Goal: Information Seeking & Learning: Learn about a topic

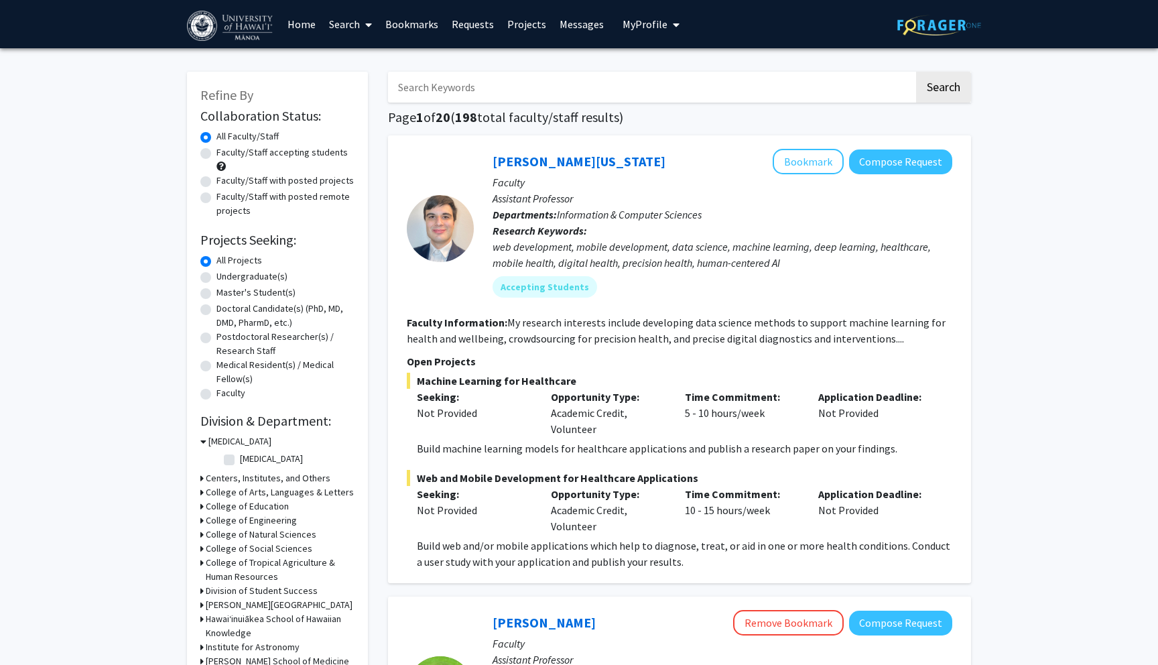
click at [686, 265] on div "web development, mobile development, data science, machine learning, deep learn…" at bounding box center [722, 255] width 460 height 32
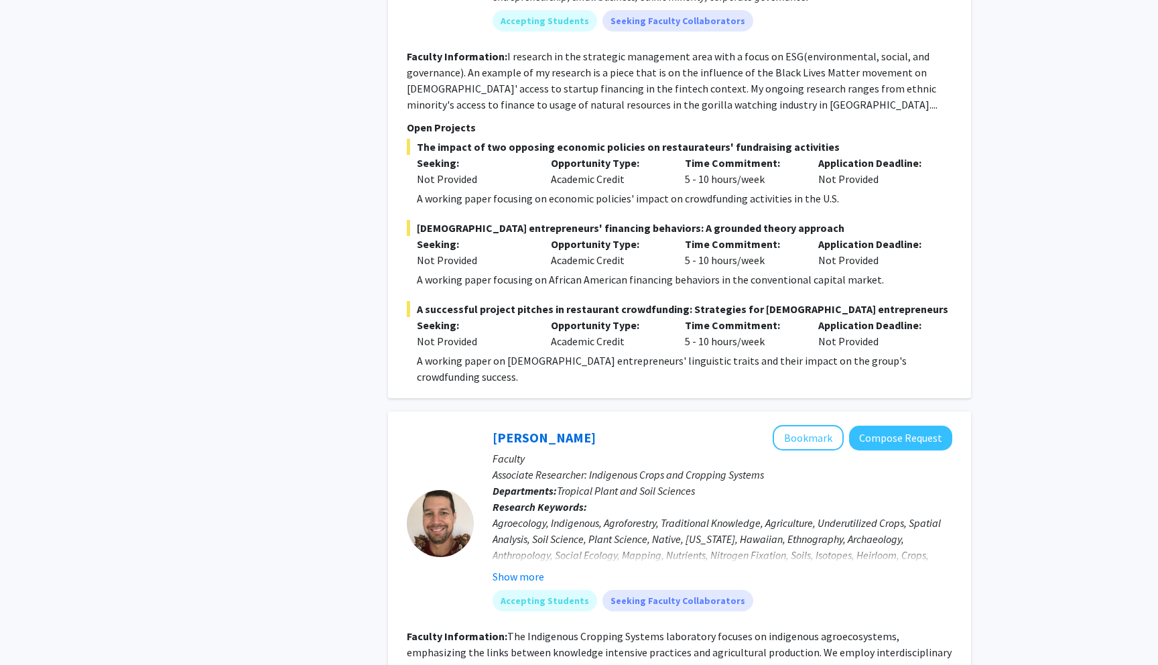
scroll to position [1229, 0]
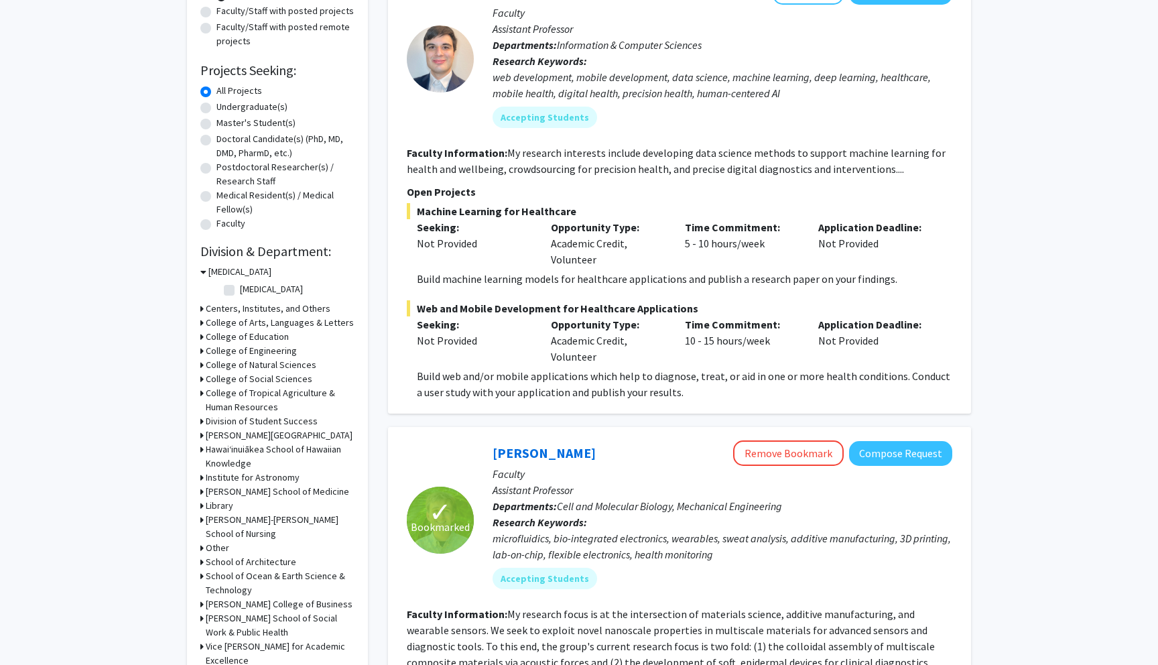
scroll to position [174, 0]
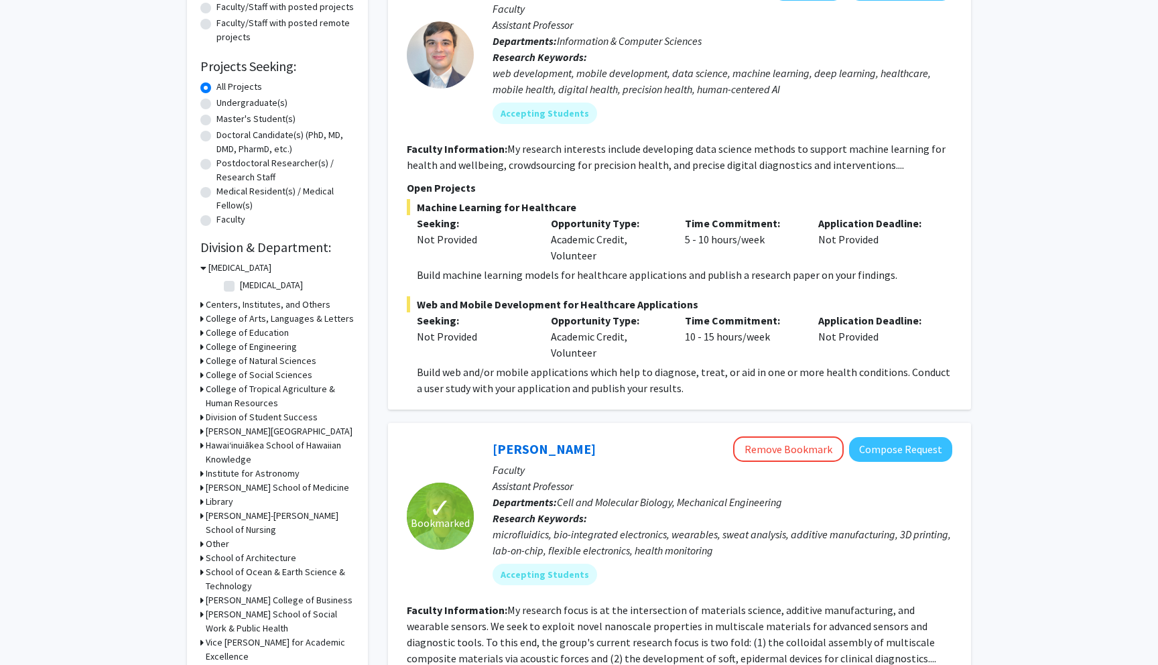
click at [258, 364] on h3 "College of Natural Sciences" at bounding box center [261, 361] width 111 height 14
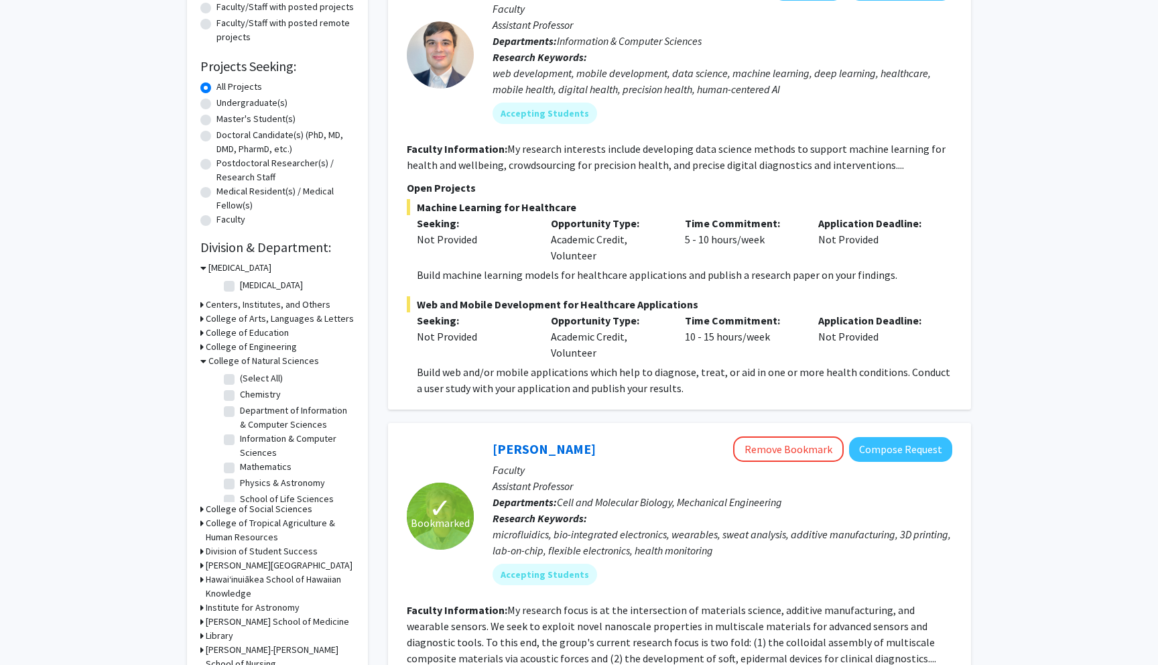
click at [240, 381] on label "(Select All)" at bounding box center [261, 378] width 43 height 14
click at [240, 380] on input "(Select All)" at bounding box center [244, 375] width 9 height 9
checkbox input "true"
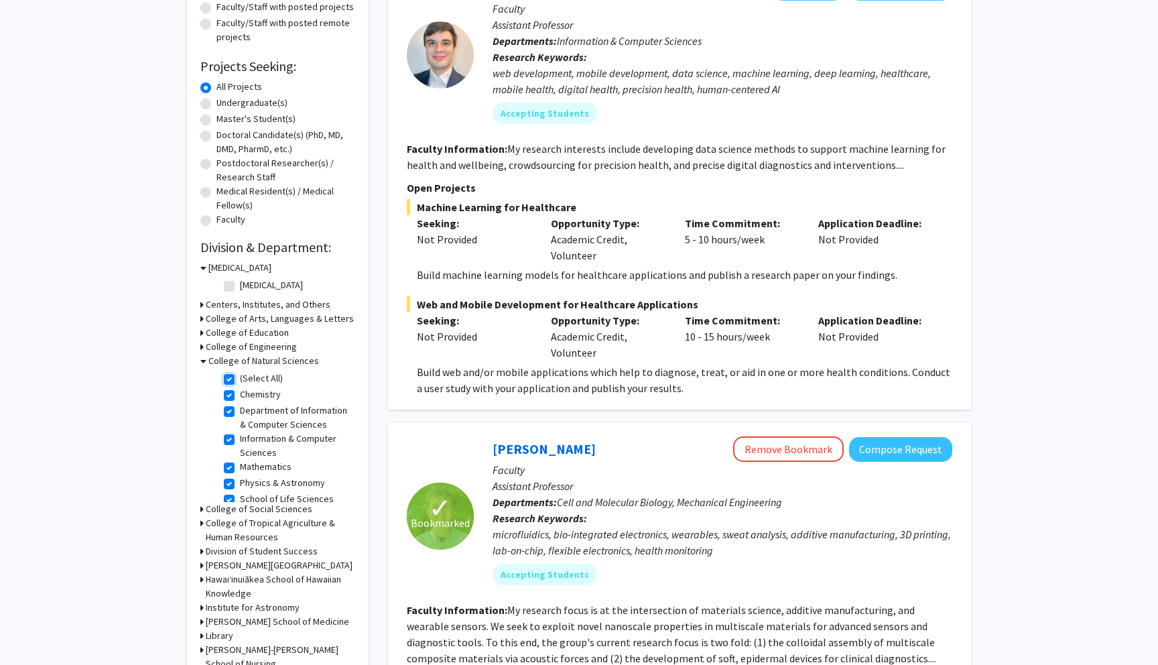
checkbox input "true"
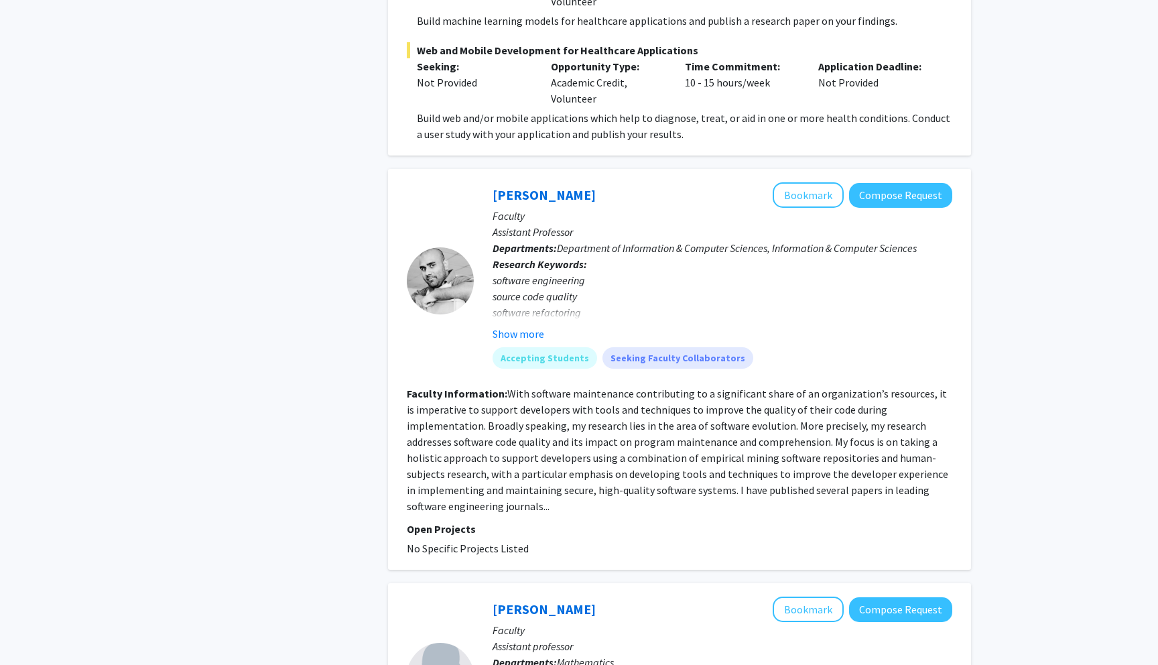
scroll to position [830, 0]
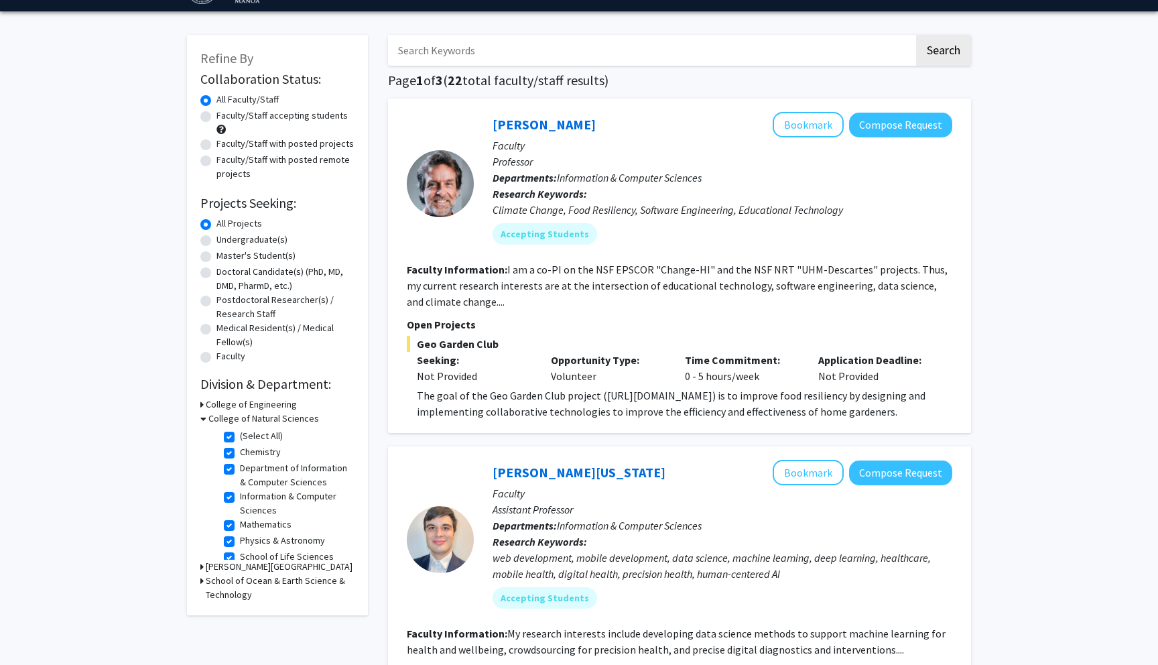
scroll to position [36, 0]
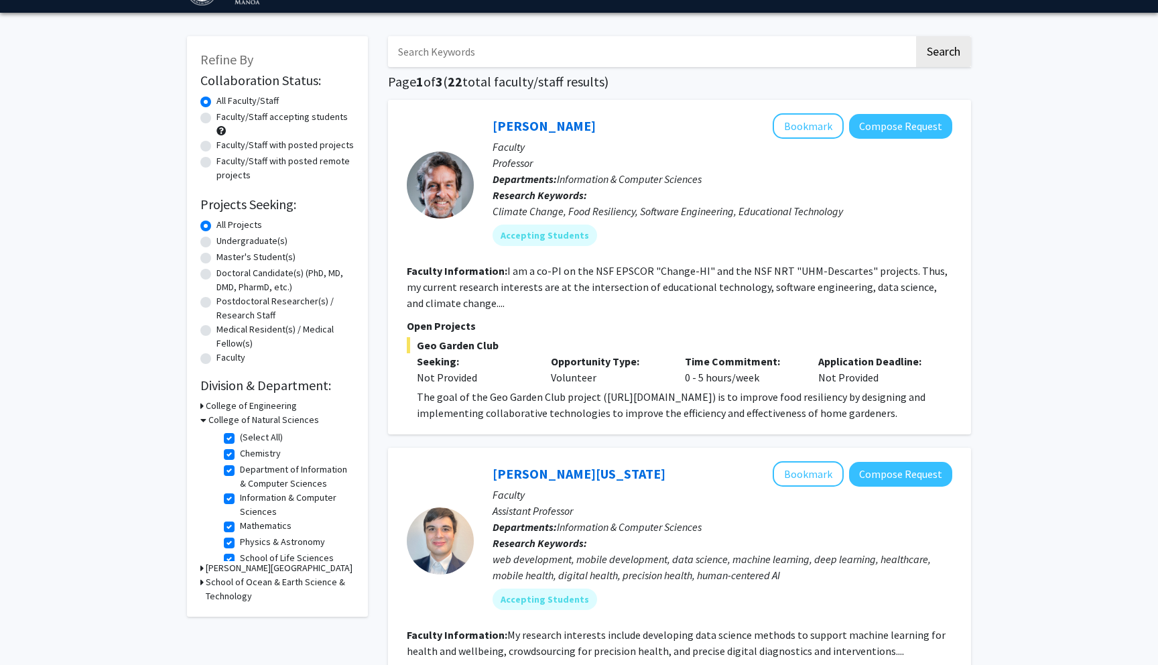
click at [240, 503] on label "Information & Computer Sciences" at bounding box center [295, 504] width 111 height 28
click at [240, 499] on input "Information & Computer Sciences" at bounding box center [244, 494] width 9 height 9
checkbox input "false"
checkbox input "true"
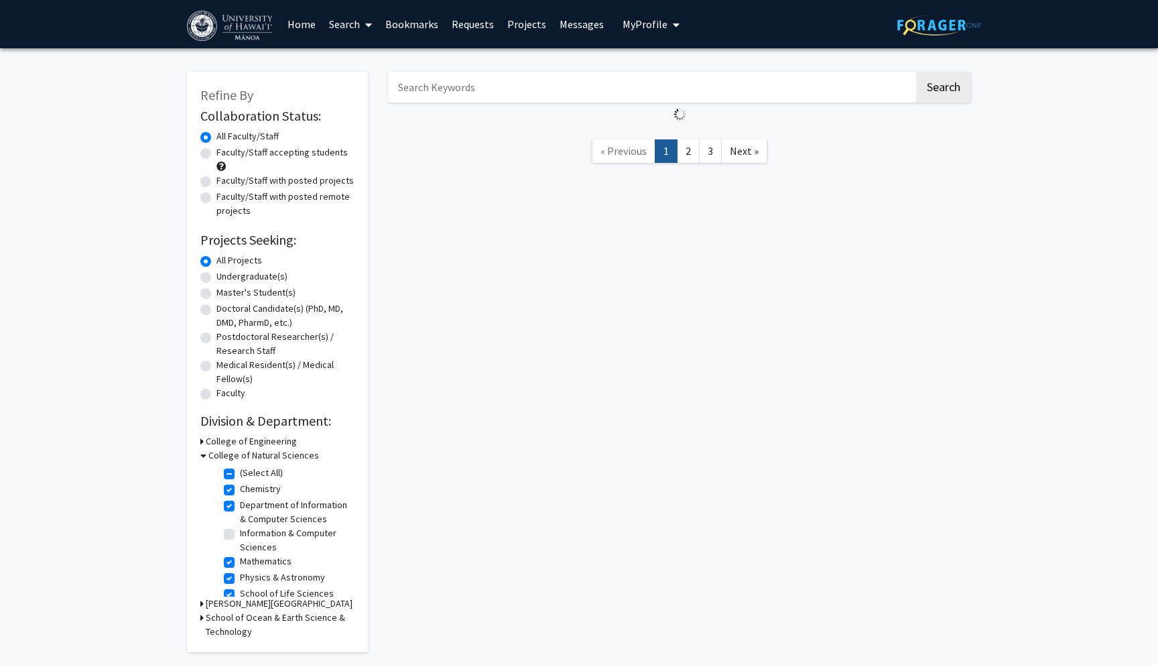
click at [240, 509] on label "Department of Information & Computer Sciences" at bounding box center [295, 512] width 111 height 28
click at [240, 507] on input "Department of Information & Computer Sciences" at bounding box center [244, 502] width 9 height 9
checkbox input "false"
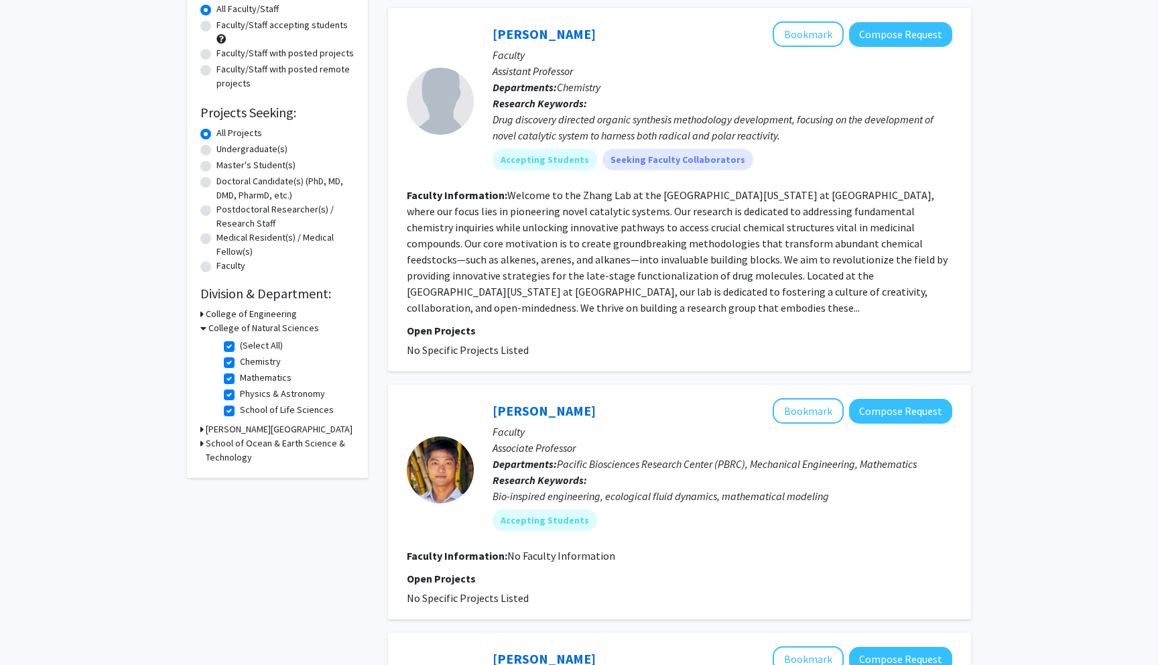
scroll to position [127, 0]
click at [639, 590] on fg-project-list "No Specific Projects Listed" at bounding box center [679, 598] width 545 height 16
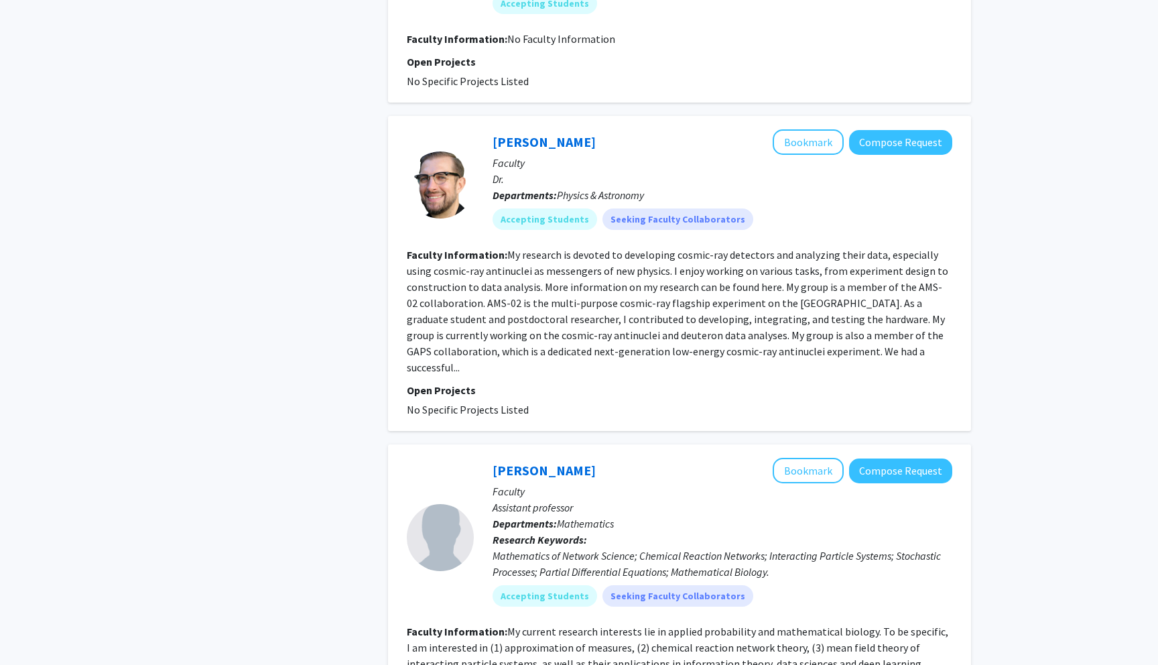
scroll to position [645, 0]
click at [732, 269] on fg-read-more "My research is devoted to developing cosmic-ray detectors and analyzing their d…" at bounding box center [677, 310] width 541 height 126
click at [453, 352] on fg-read-more "My research is devoted to developing cosmic-ray detectors and analyzing their d…" at bounding box center [677, 310] width 541 height 126
click at [535, 133] on link "[PERSON_NAME]" at bounding box center [543, 141] width 103 height 17
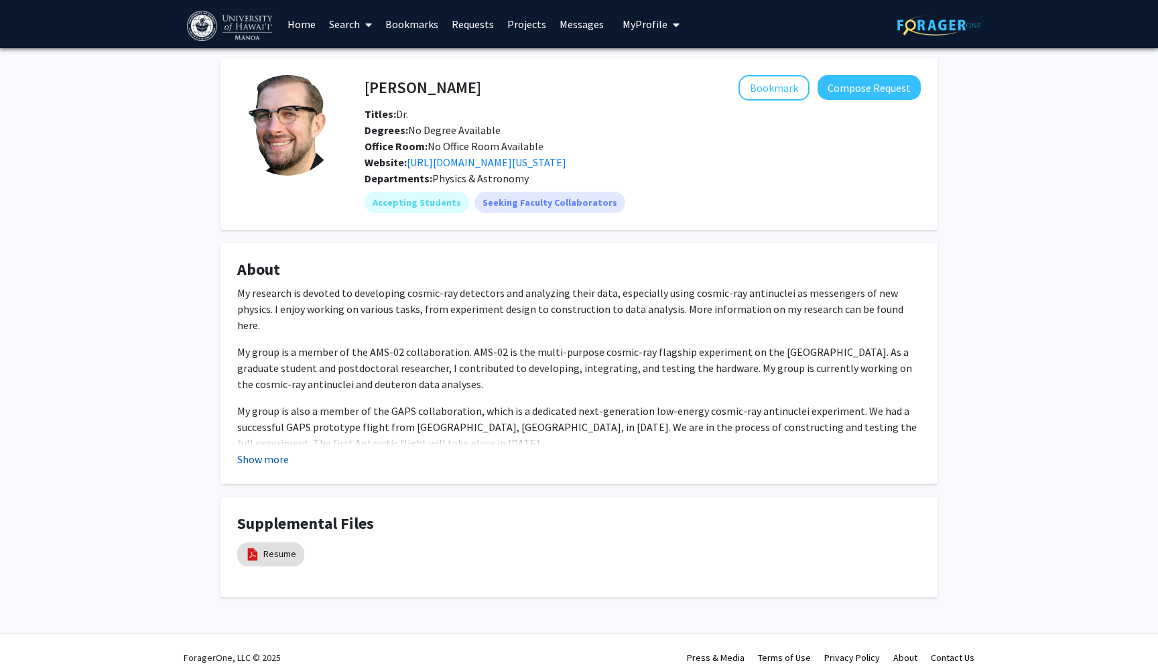
click at [255, 462] on button "Show more" at bounding box center [263, 459] width 52 height 16
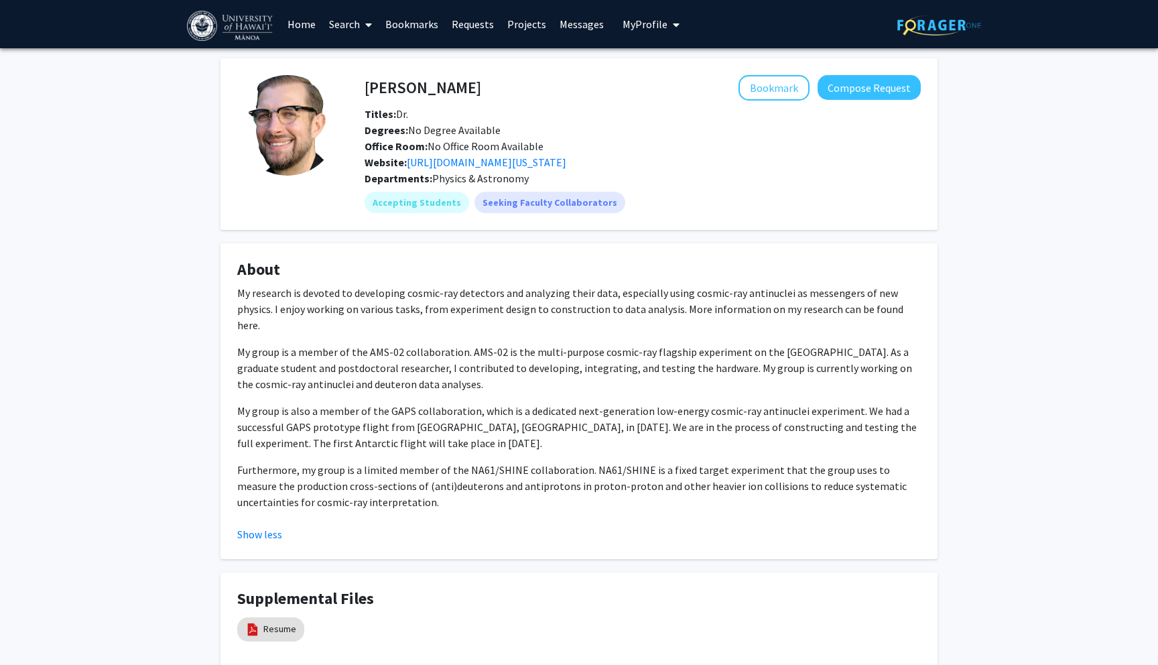
click at [101, 371] on div "[PERSON_NAME] Bookmark Compose Request Titles: Dr. Degrees: No Degree Available…" at bounding box center [579, 381] width 1158 height 667
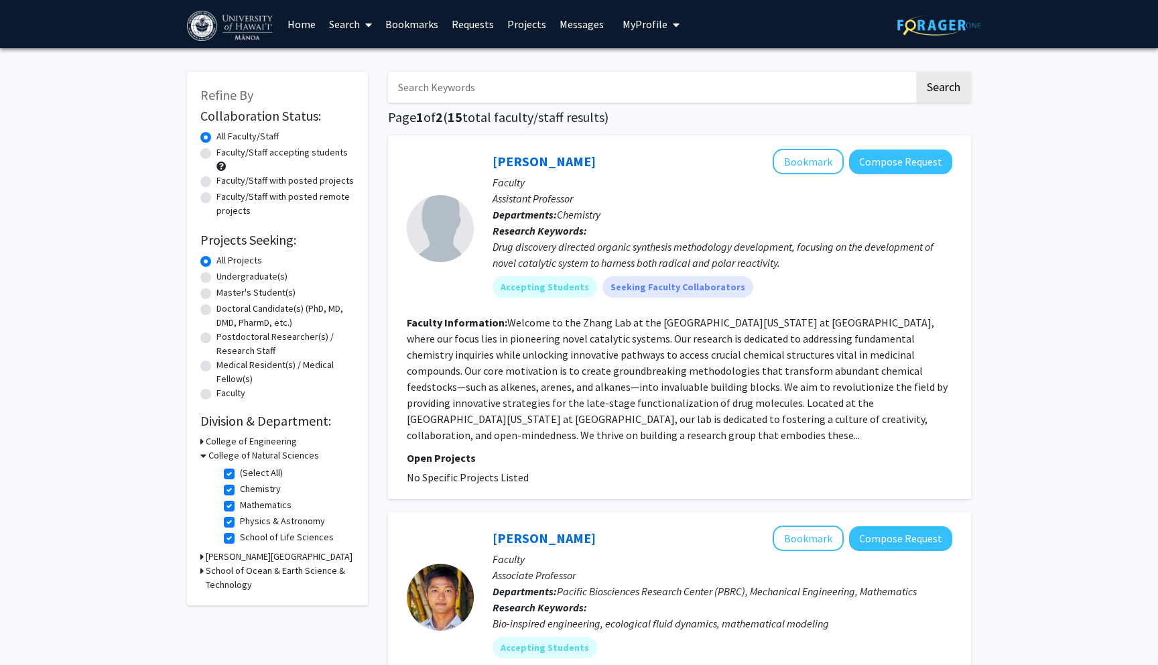
click at [216, 179] on label "Faculty/Staff with posted projects" at bounding box center [284, 181] width 137 height 14
click at [216, 179] on input "Faculty/Staff with posted projects" at bounding box center [220, 178] width 9 height 9
radio input "true"
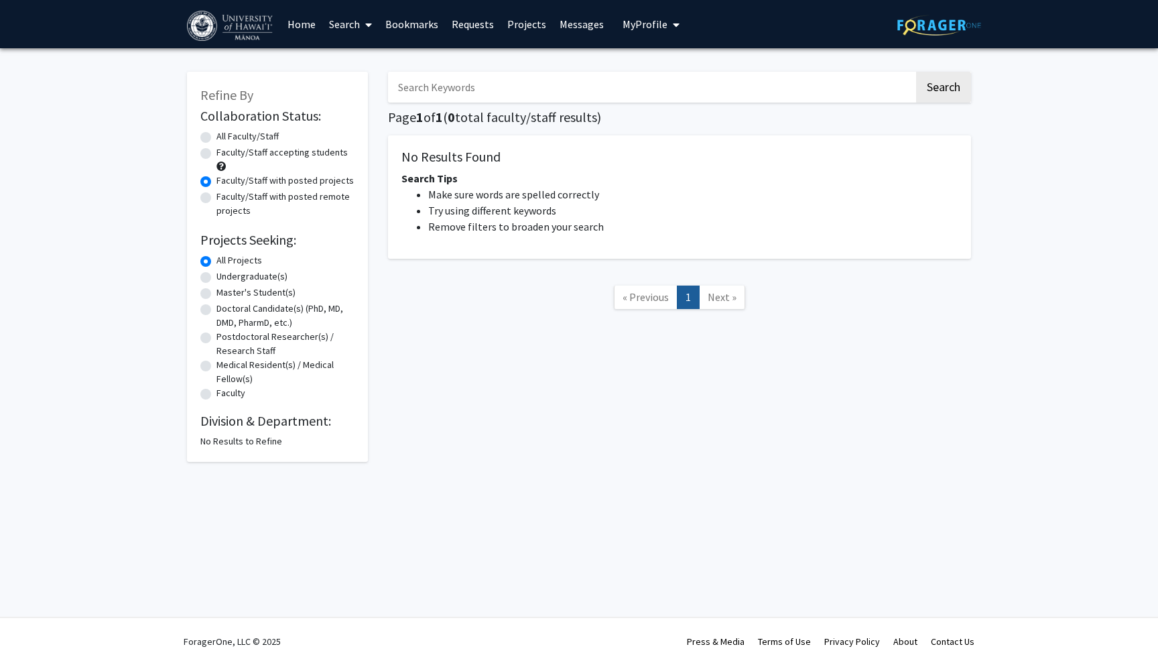
click at [228, 425] on h2 "Division & Department:" at bounding box center [277, 421] width 154 height 16
click at [216, 137] on label "All Faculty/Staff" at bounding box center [247, 136] width 62 height 14
click at [216, 137] on input "All Faculty/Staff" at bounding box center [220, 133] width 9 height 9
radio input "true"
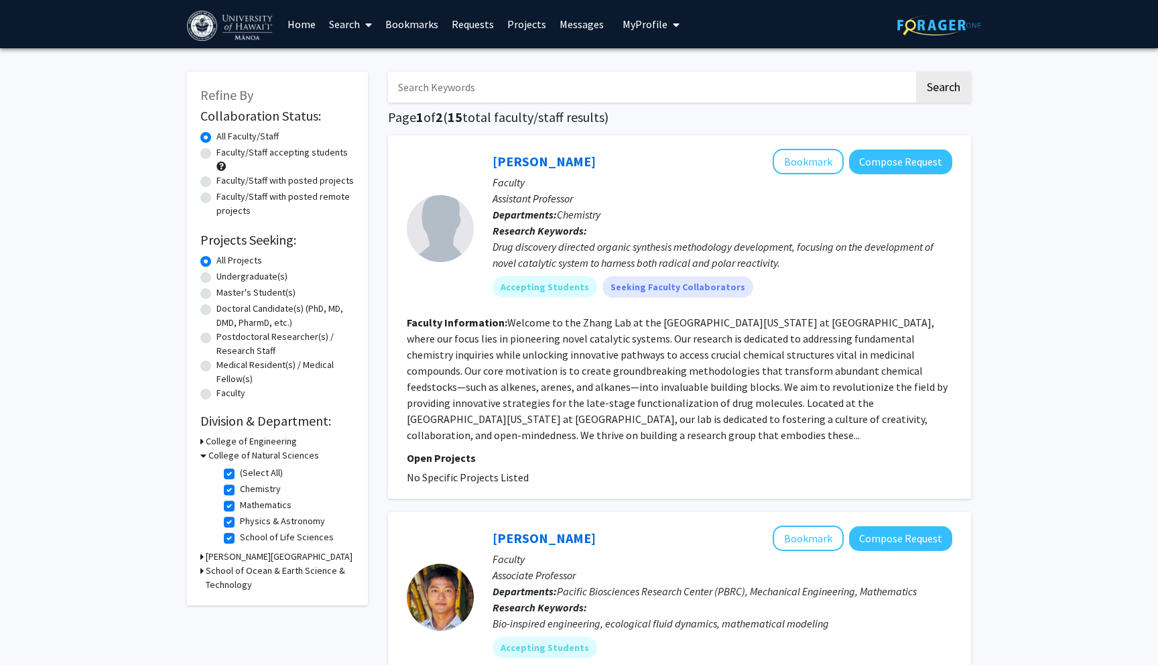
click at [240, 471] on label "(Select All)" at bounding box center [261, 473] width 43 height 14
click at [240, 471] on input "(Select All)" at bounding box center [244, 470] width 9 height 9
checkbox input "false"
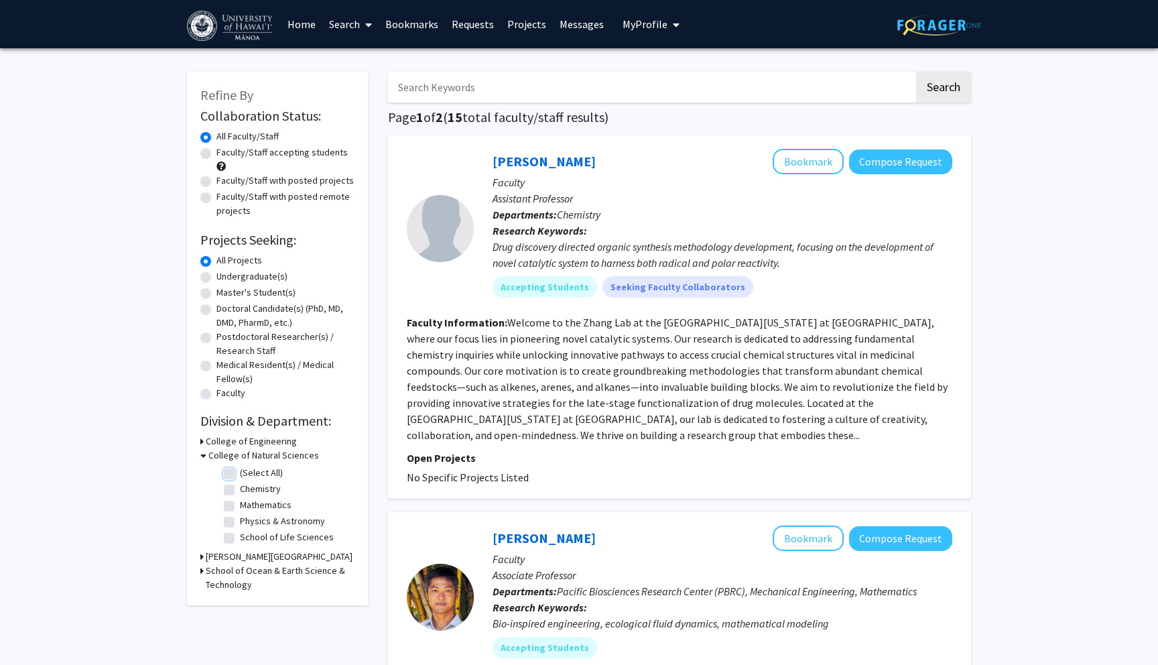
checkbox input "false"
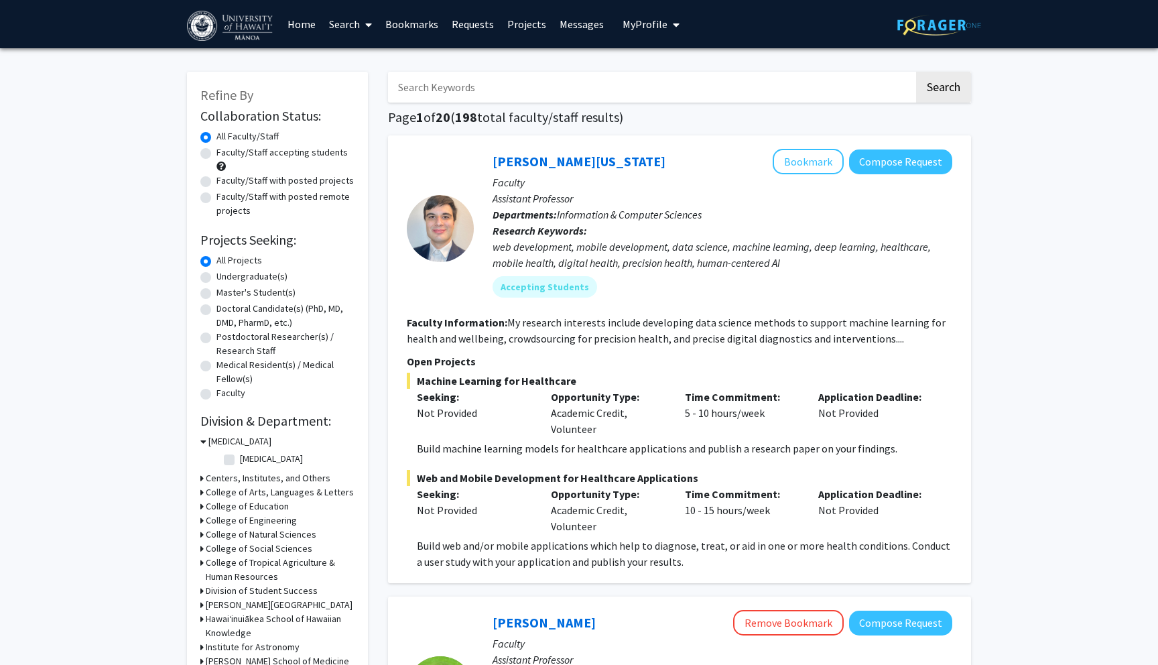
click at [216, 178] on label "Faculty/Staff with posted projects" at bounding box center [284, 181] width 137 height 14
click at [216, 178] on input "Faculty/Staff with posted projects" at bounding box center [220, 178] width 9 height 9
radio input "true"
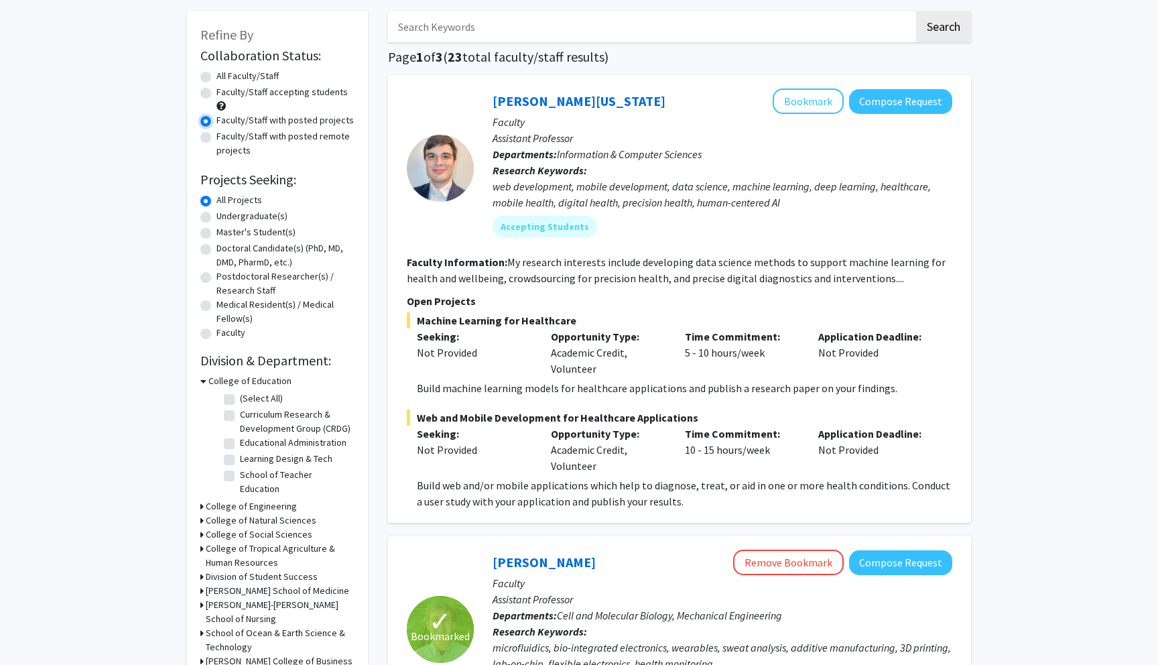
scroll to position [62, 0]
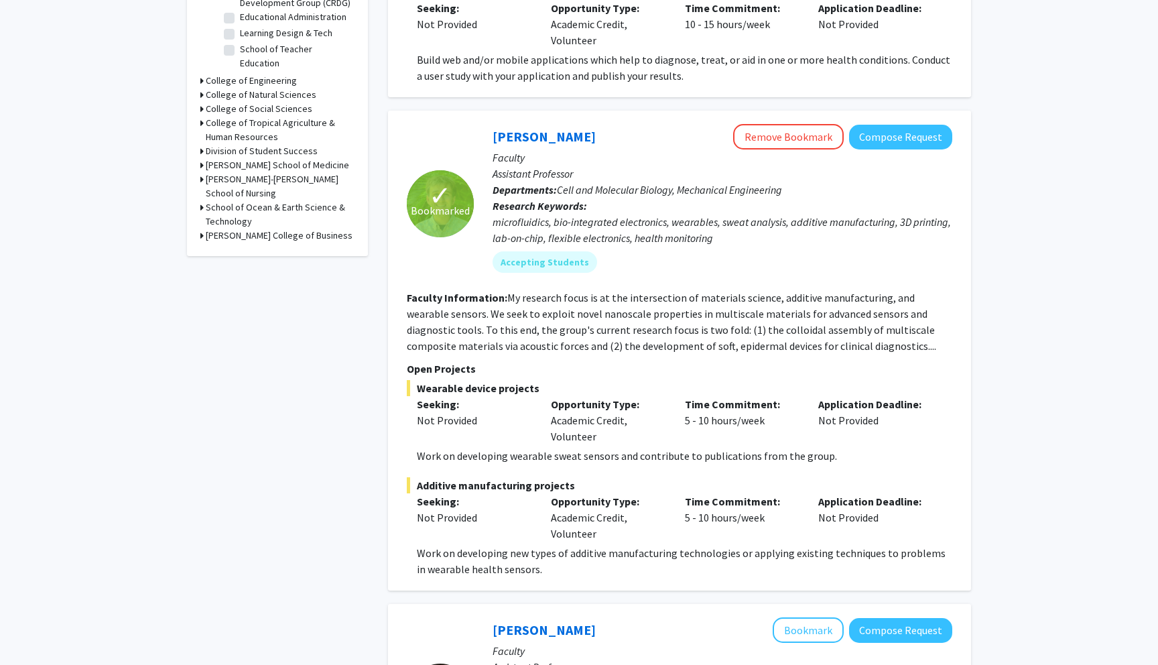
scroll to position [483, 0]
